Goal: Task Accomplishment & Management: Complete application form

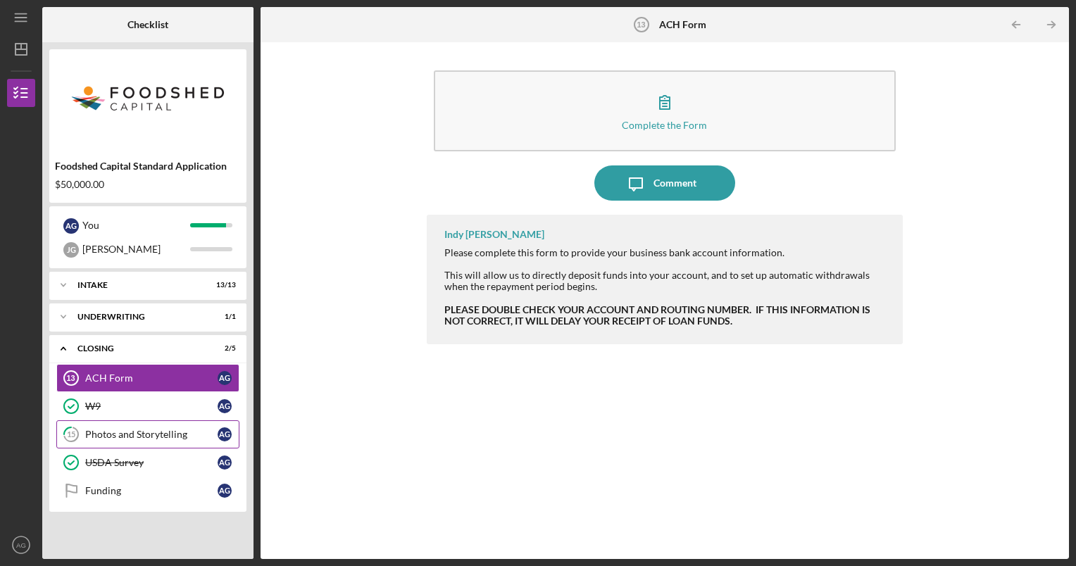
click at [116, 444] on link "15 Photos and Storytelling A G" at bounding box center [147, 434] width 183 height 28
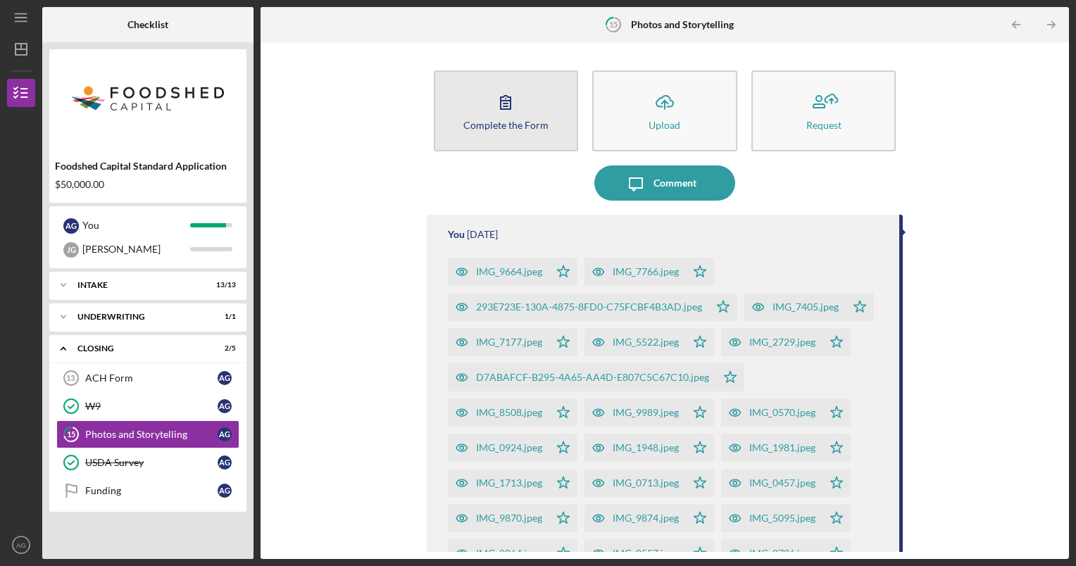
click at [492, 125] on div "Complete the Form" at bounding box center [505, 125] width 85 height 11
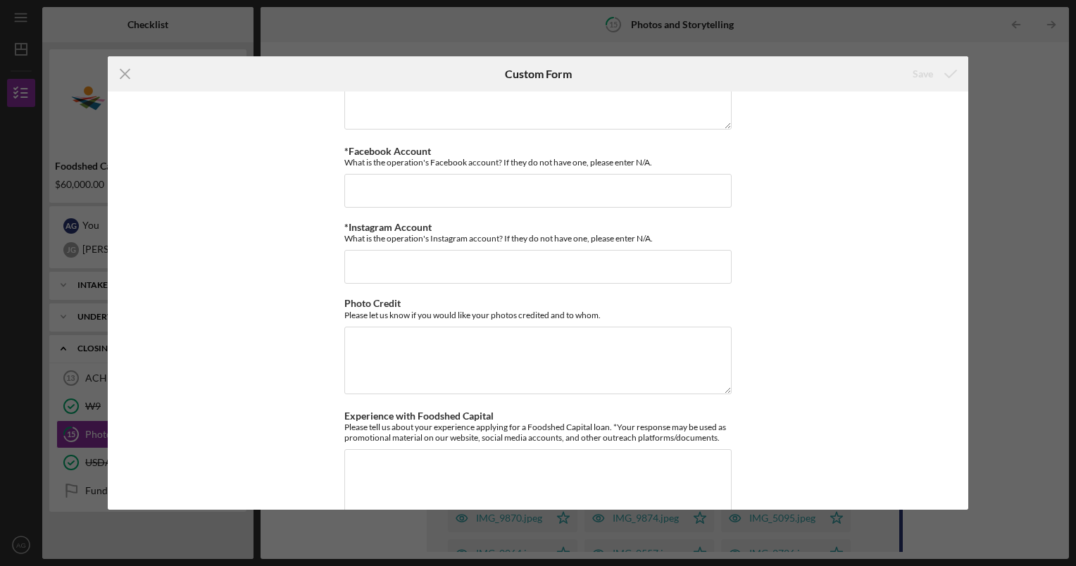
scroll to position [341, 0]
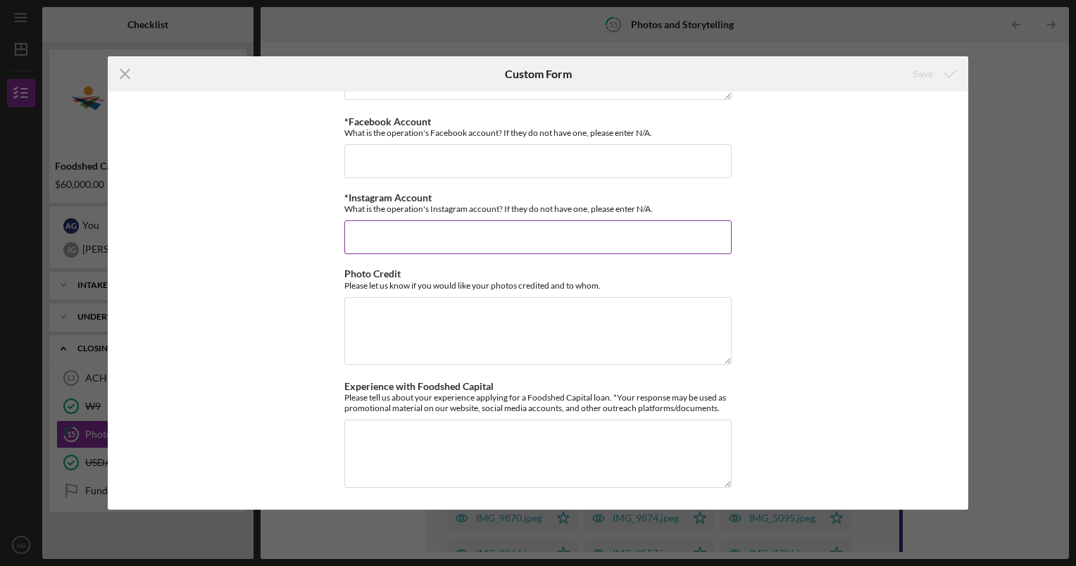
click at [500, 240] on input "*Instagram Account" at bounding box center [537, 237] width 387 height 34
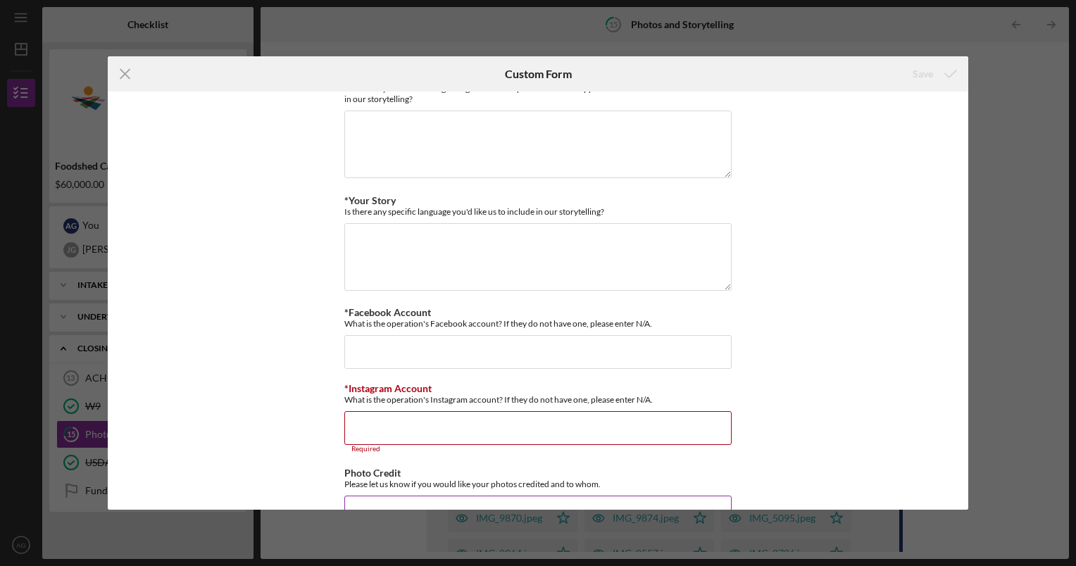
scroll to position [270, 0]
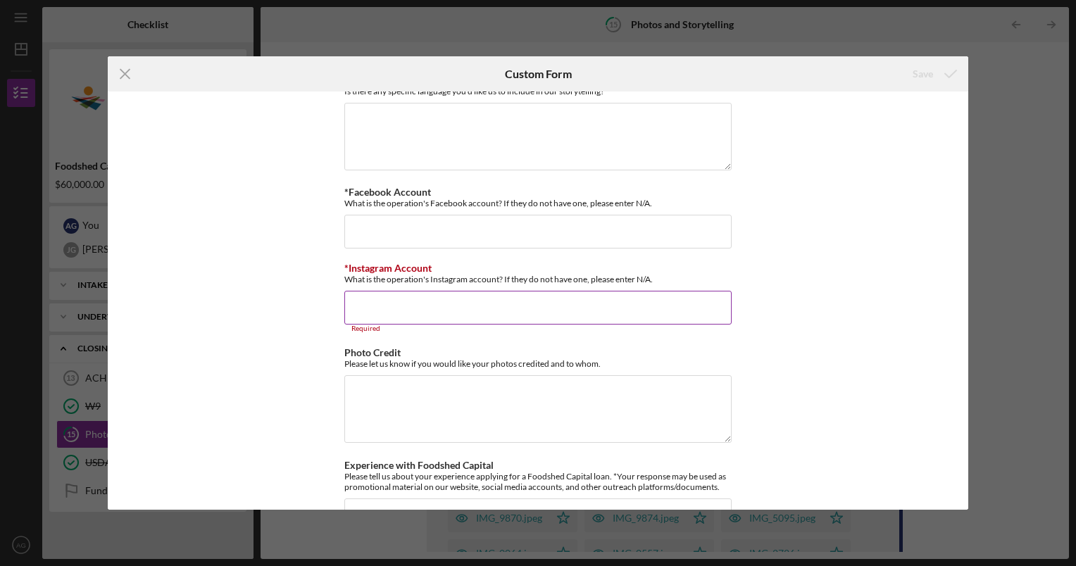
paste input "[URL][DOMAIN_NAME]"
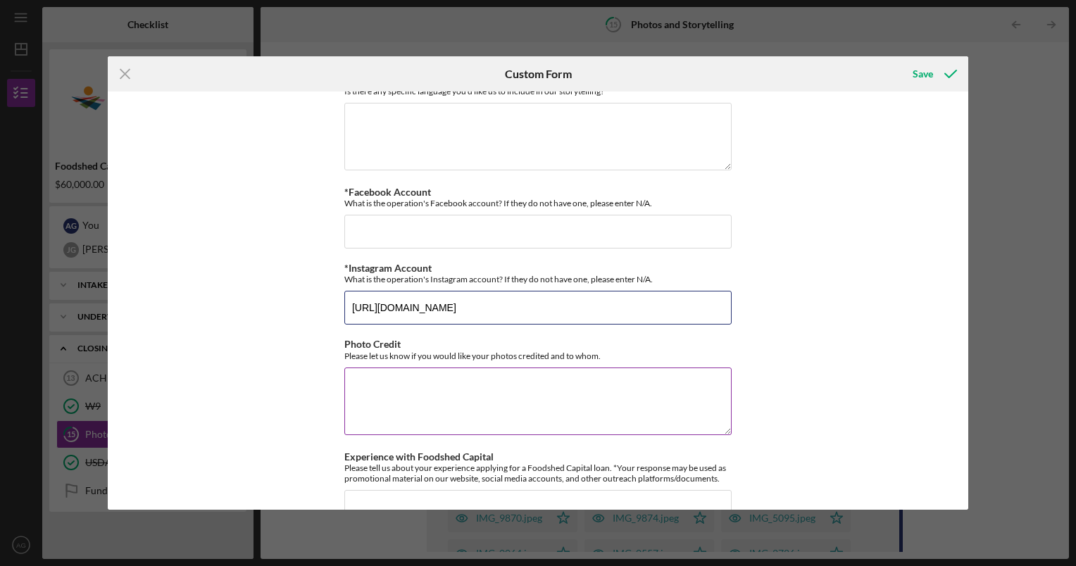
type input "[URL][DOMAIN_NAME]"
click at [442, 406] on textarea "Photo Credit" at bounding box center [537, 402] width 387 height 68
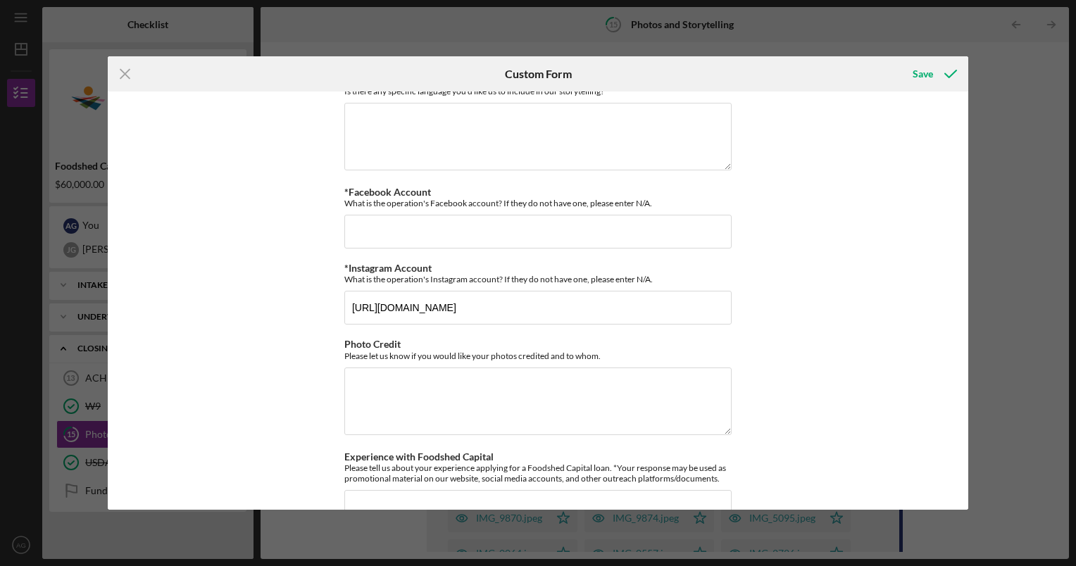
click at [913, 289] on div "*Additional Mentions Outside of the owners, does your business have any partner…" at bounding box center [538, 301] width 861 height 418
click at [366, 220] on input "*Facebook Account" at bounding box center [537, 232] width 387 height 34
paste input "[URL][DOMAIN_NAME]"
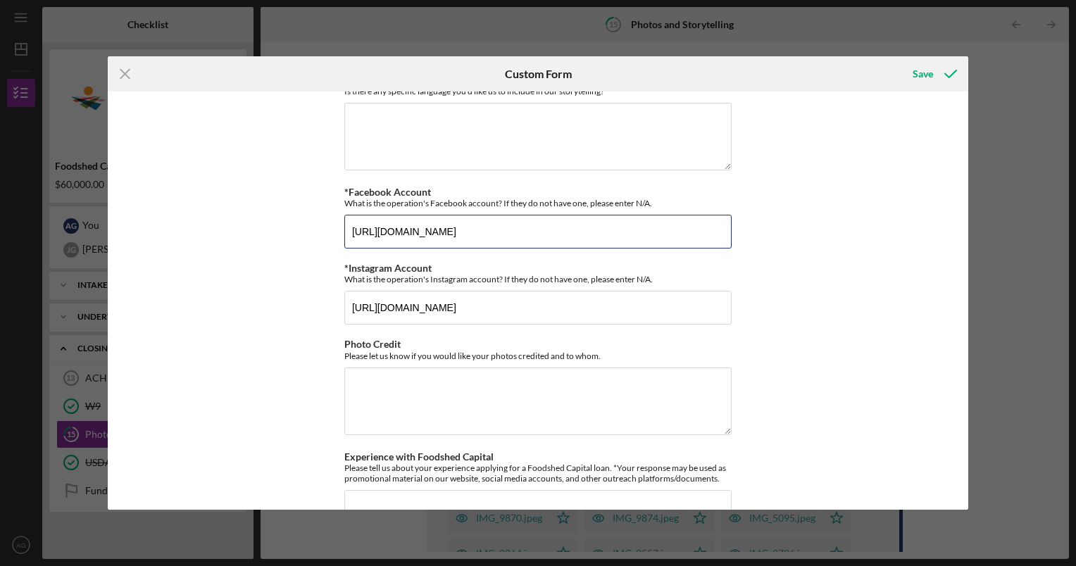
type input "[URL][DOMAIN_NAME]"
click at [768, 262] on div "*Additional Mentions Outside of the owners, does your business have any partner…" at bounding box center [538, 301] width 861 height 418
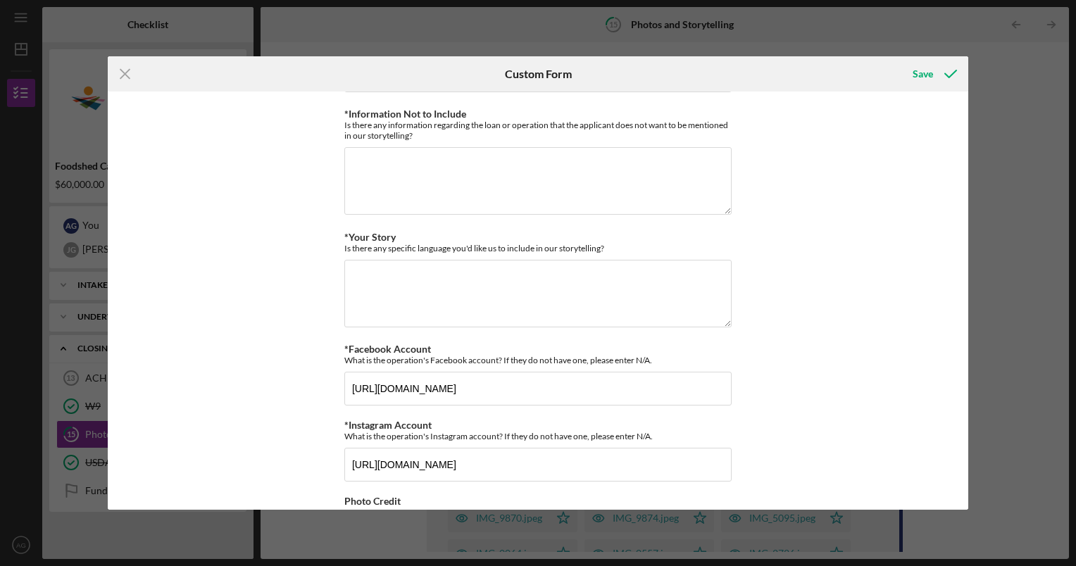
scroll to position [0, 0]
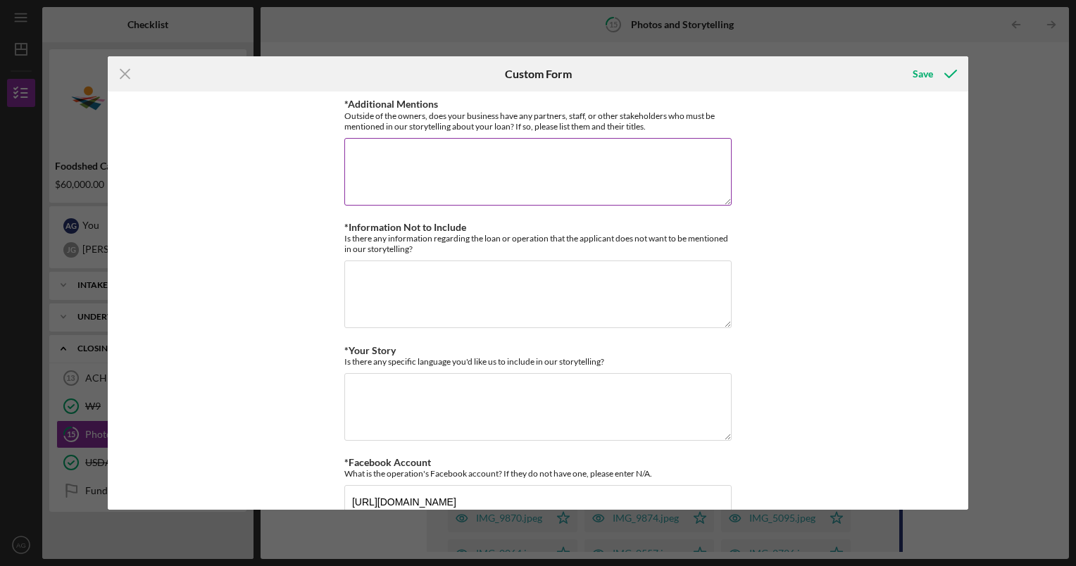
click at [507, 153] on textarea "*Additional Mentions" at bounding box center [537, 172] width 387 height 68
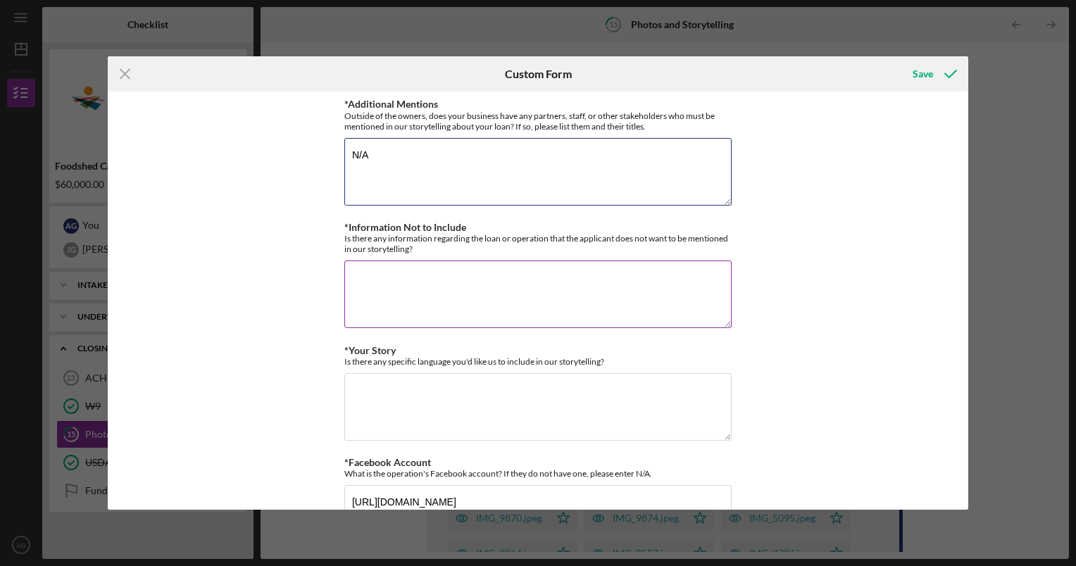
type textarea "N/A"
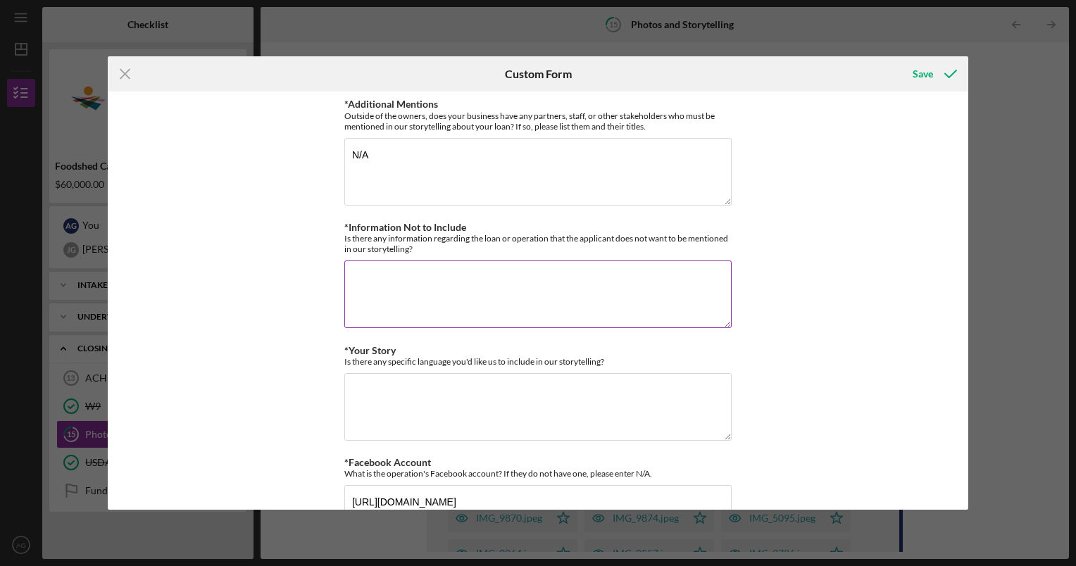
click at [549, 285] on textarea "*Information Not to Include" at bounding box center [537, 295] width 387 height 68
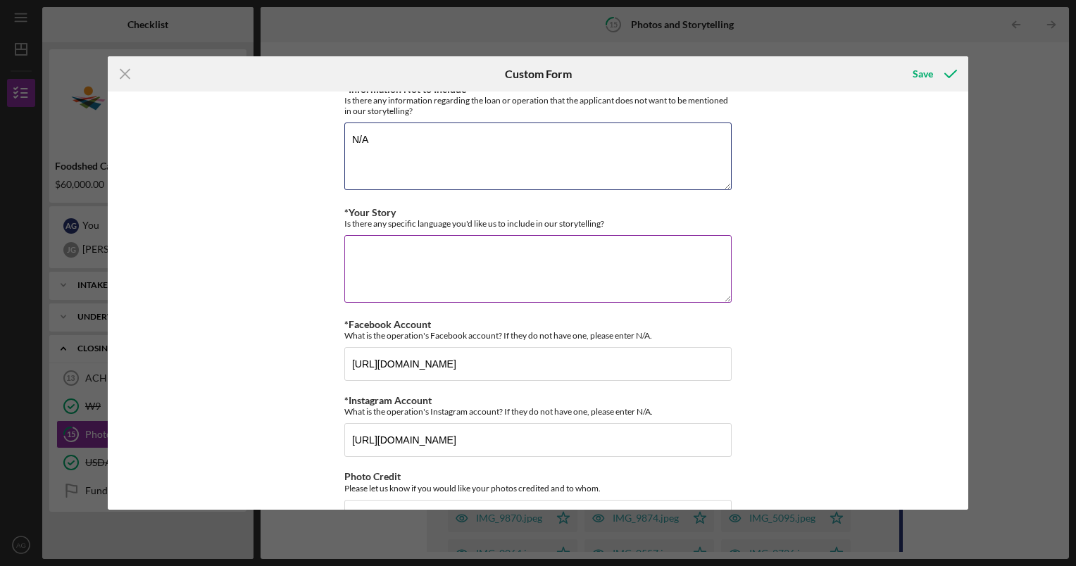
scroll to position [130, 0]
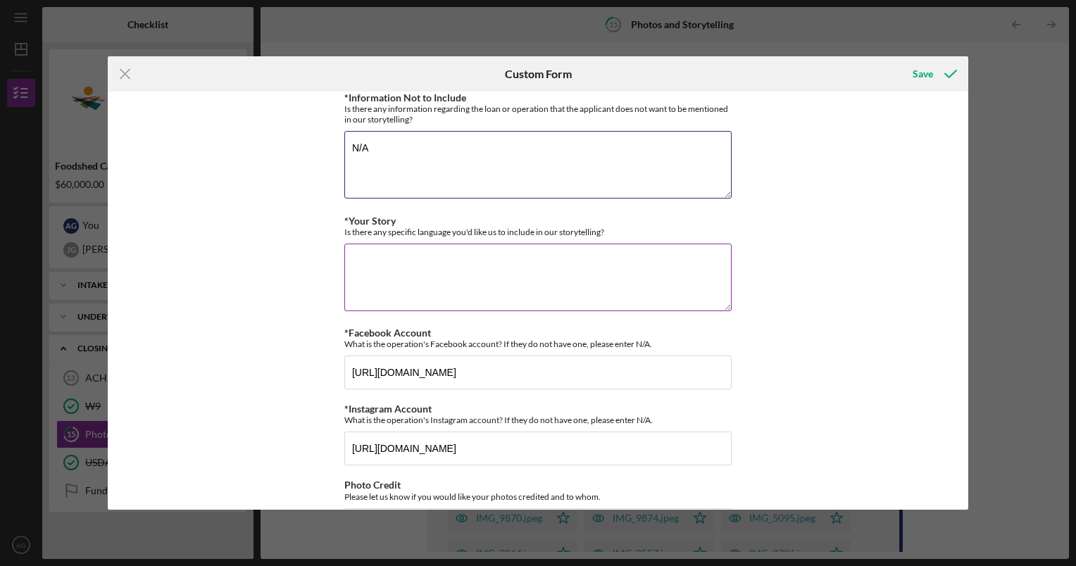
type textarea "N/A"
click at [417, 273] on textarea "*Your Story" at bounding box center [537, 278] width 387 height 68
type textarea "f"
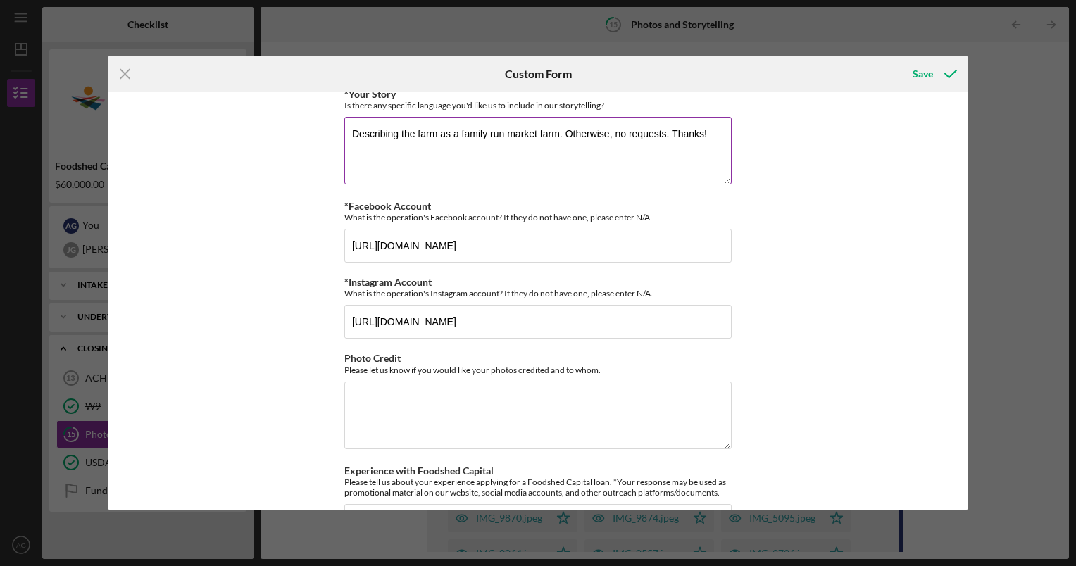
scroll to position [341, 0]
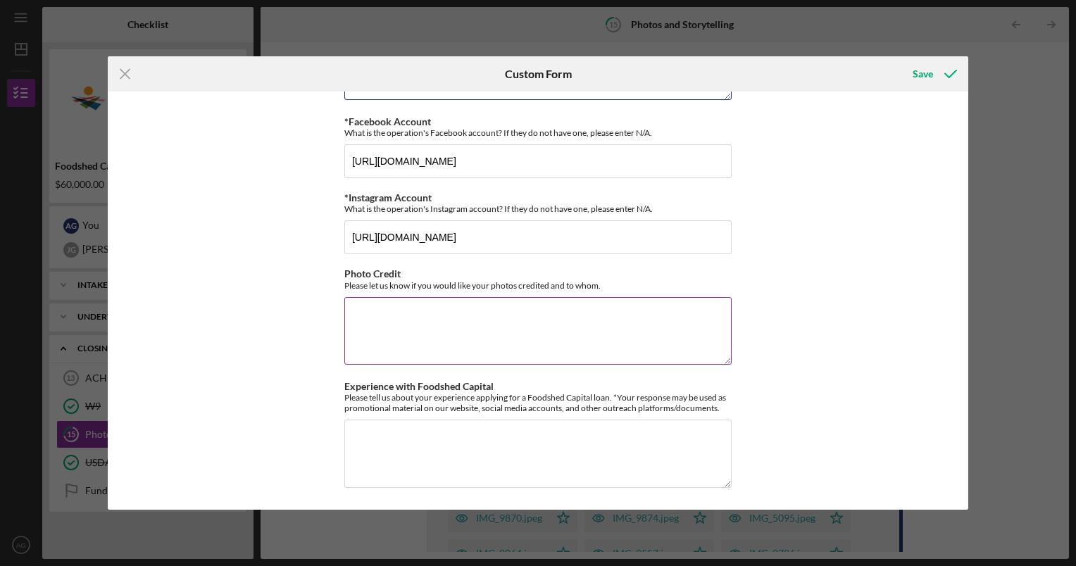
type textarea "Describing the farm as a family run market farm. Otherwise, no requests. Thanks!"
click at [451, 313] on textarea "Photo Credit" at bounding box center [537, 331] width 387 height 68
click at [449, 456] on textarea "Experience with Foodshed Capital" at bounding box center [537, 454] width 387 height 68
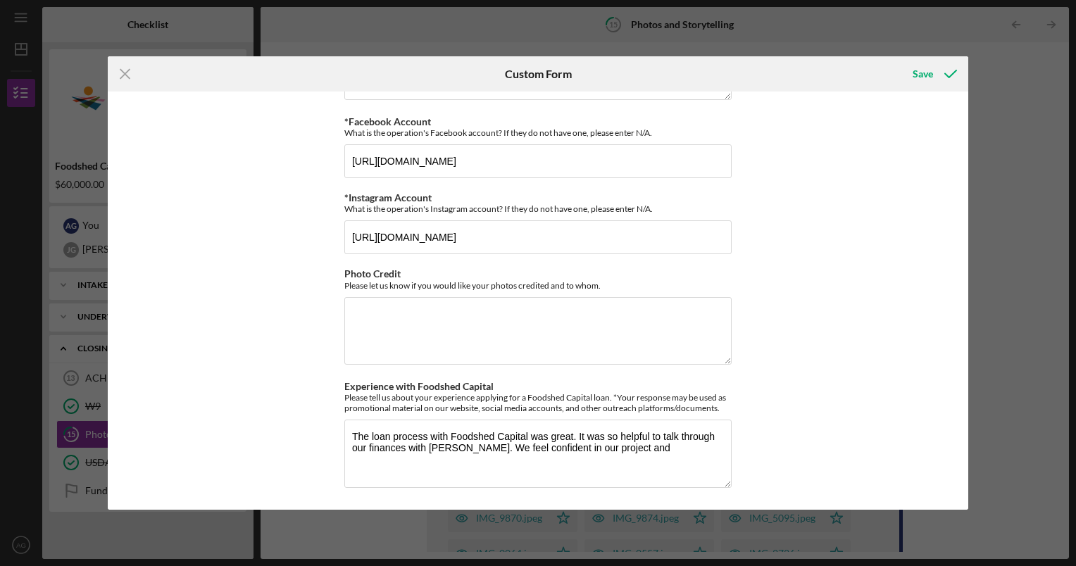
click at [501, 490] on div "*Additional Mentions Outside of the owners, does your business have any partner…" at bounding box center [537, 131] width 387 height 746
click at [627, 456] on textarea "The loan process with Foodshed Capital was great. It was so helpful to talk thr…" at bounding box center [537, 454] width 387 height 68
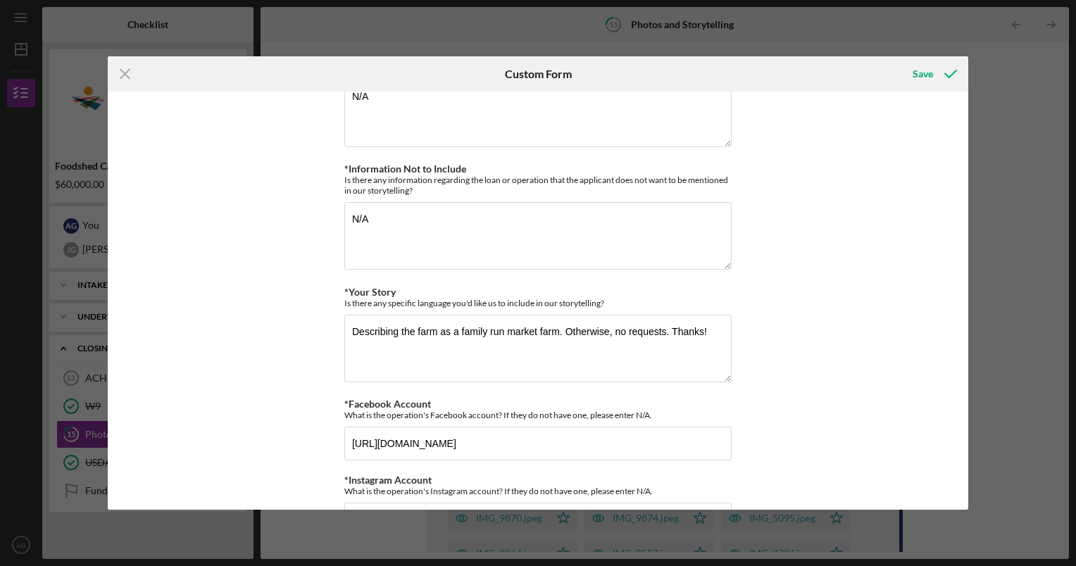
scroll to position [0, 0]
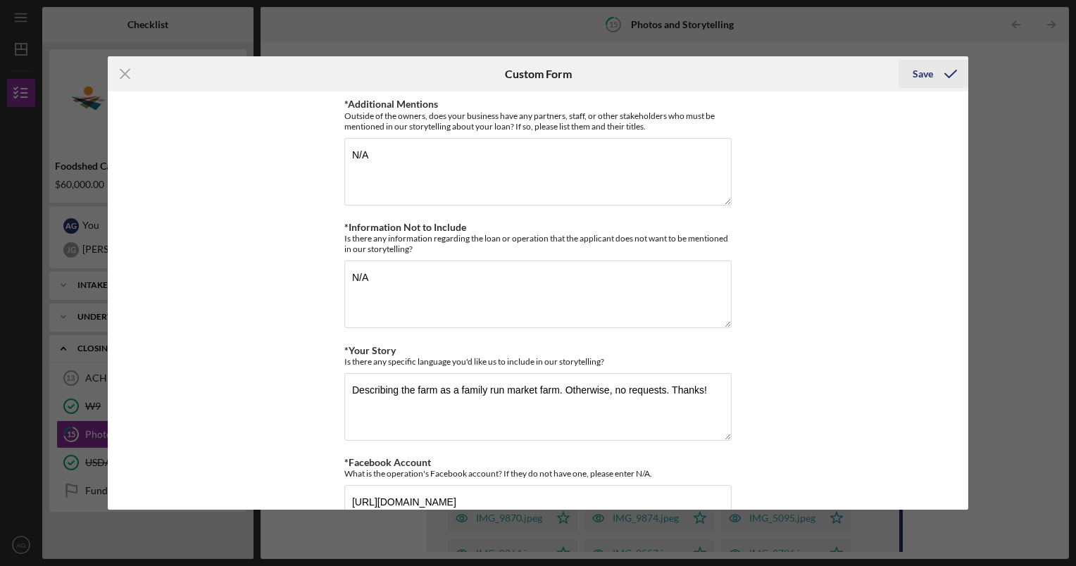
type textarea "The loan process with Foodshed Capital was great. It was so helpful to talk thr…"
click at [930, 77] on div "Save" at bounding box center [923, 74] width 20 height 28
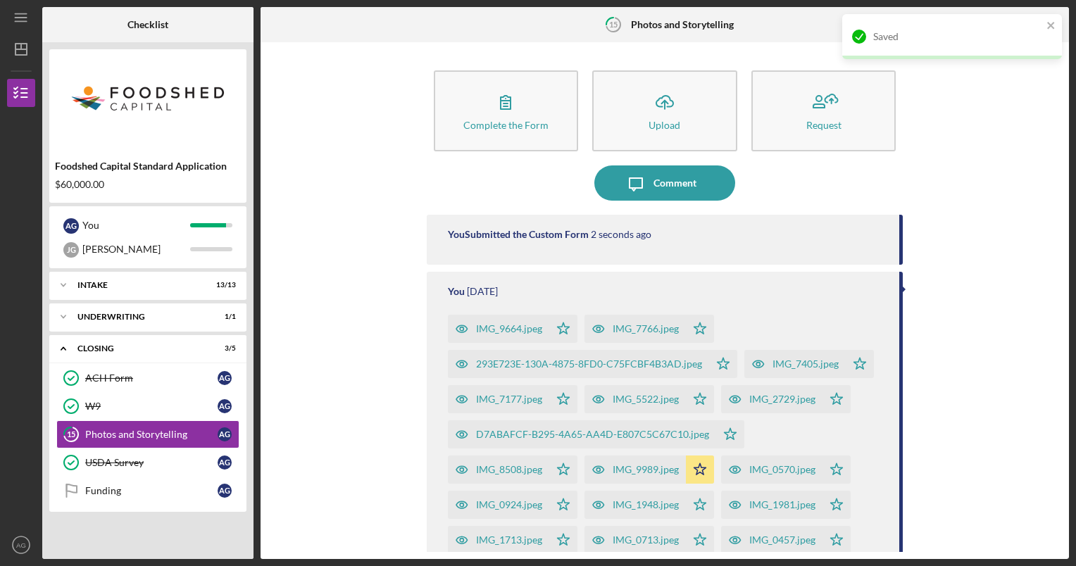
scroll to position [199, 0]
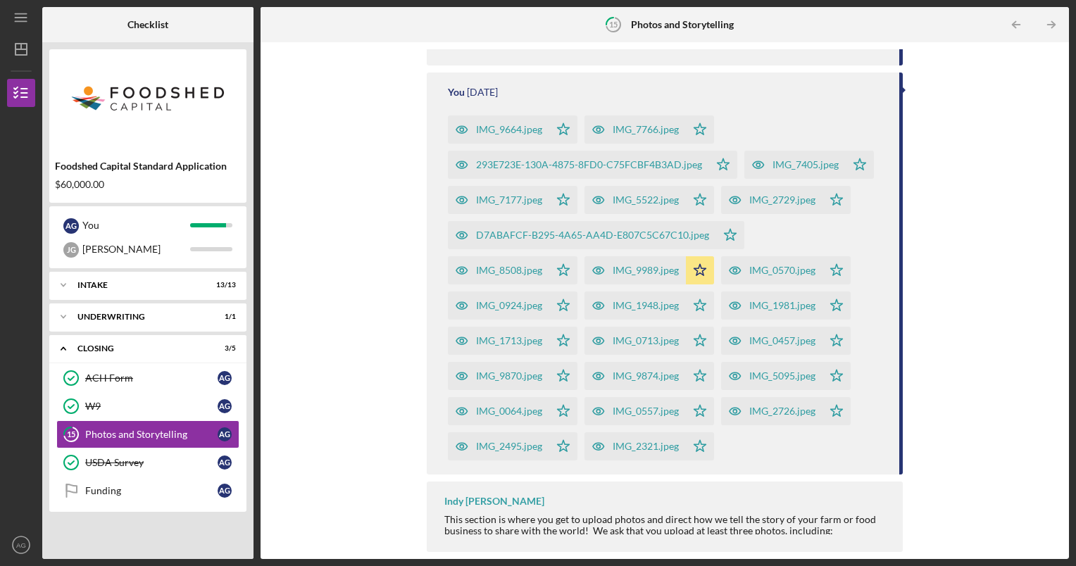
click at [628, 274] on div "IMG_9989.jpeg" at bounding box center [646, 270] width 66 height 11
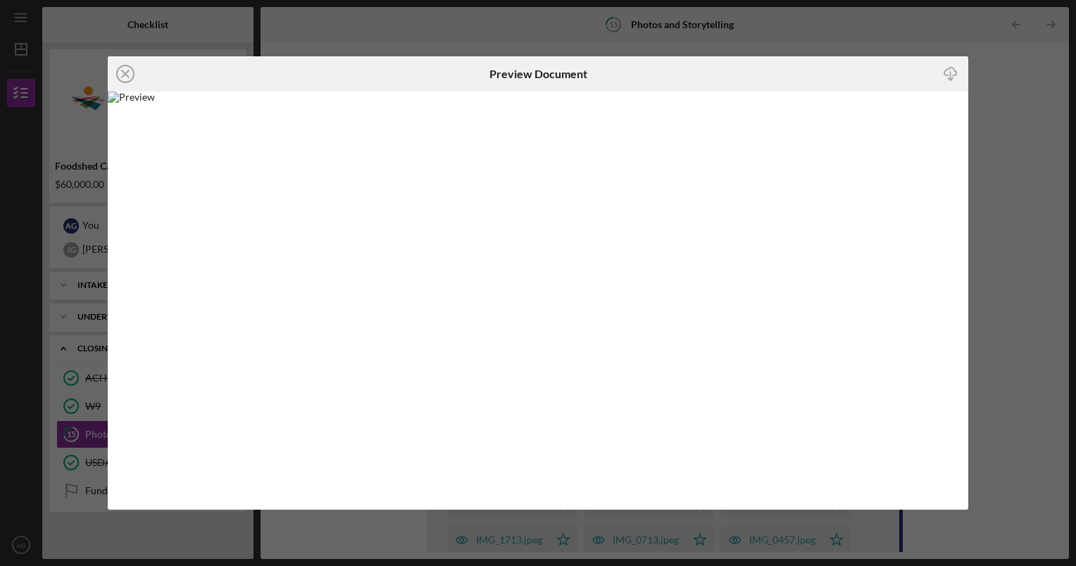
click at [998, 237] on div "Icon/Close Preview Document Icon/Download" at bounding box center [538, 283] width 1076 height 566
